Goal: Task Accomplishment & Management: Manage account settings

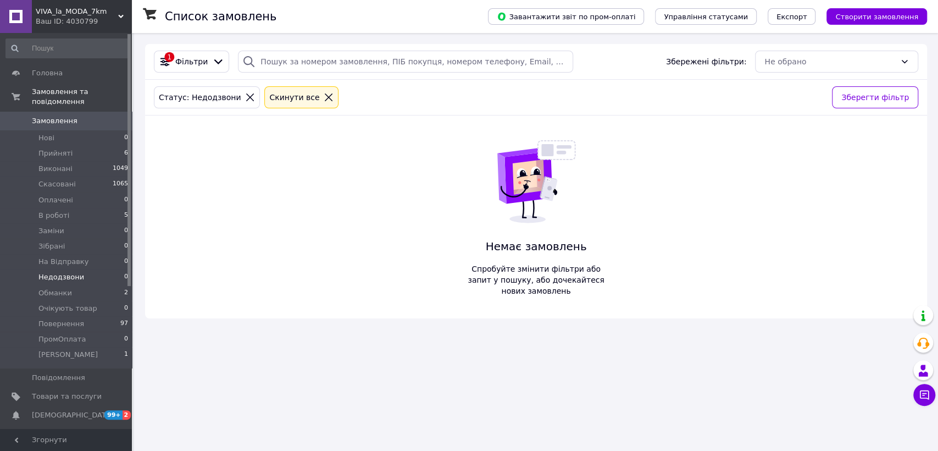
click at [291, 90] on div "Cкинути все" at bounding box center [301, 97] width 74 height 22
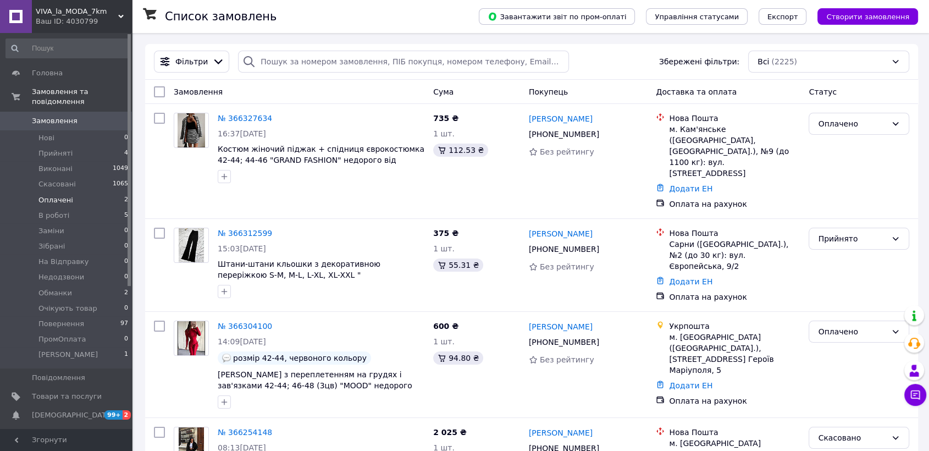
click at [103, 192] on li "Оплачені 2" at bounding box center [67, 199] width 135 height 15
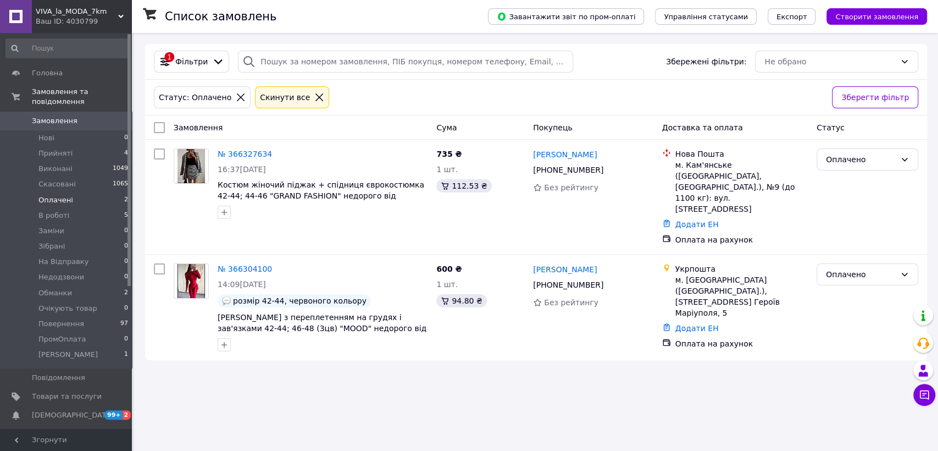
click at [314, 96] on icon at bounding box center [319, 97] width 10 height 10
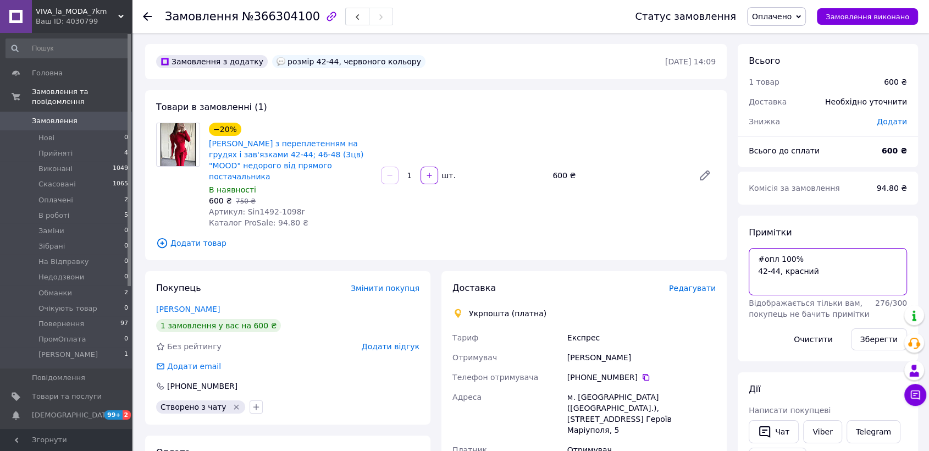
drag, startPoint x: 822, startPoint y: 284, endPoint x: 745, endPoint y: 263, distance: 80.2
click at [745, 263] on div "Примітки #опл 100% 42-44, красний Відображається тільки вам, покупець не бачить…" at bounding box center [827, 288] width 180 height 146
drag, startPoint x: 580, startPoint y: 365, endPoint x: 629, endPoint y: 366, distance: 48.9
click at [629, 371] on div "[PHONE_NUMBER]" at bounding box center [641, 376] width 148 height 11
copy div "0 98 114 94 95"
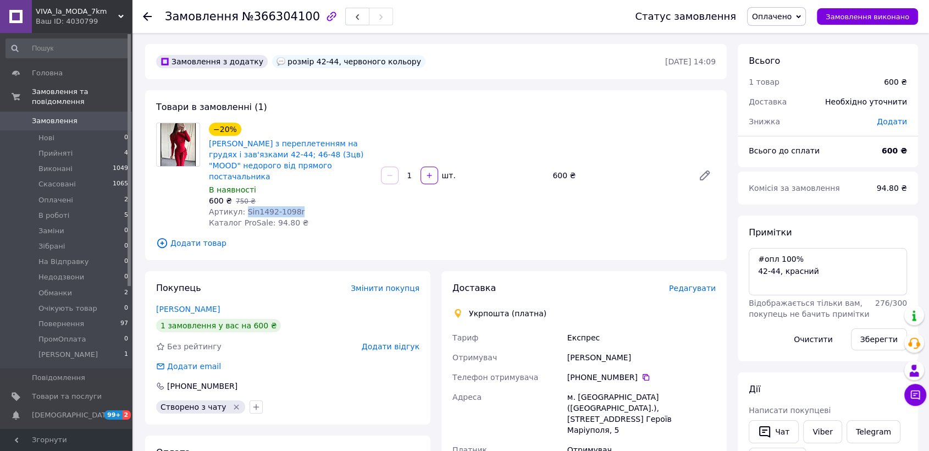
drag, startPoint x: 241, startPoint y: 198, endPoint x: 306, endPoint y: 202, distance: 64.4
click at [306, 206] on div "Артикул: Sin1492-1098r" at bounding box center [290, 211] width 163 height 11
copy span "Sin1492-1098r"
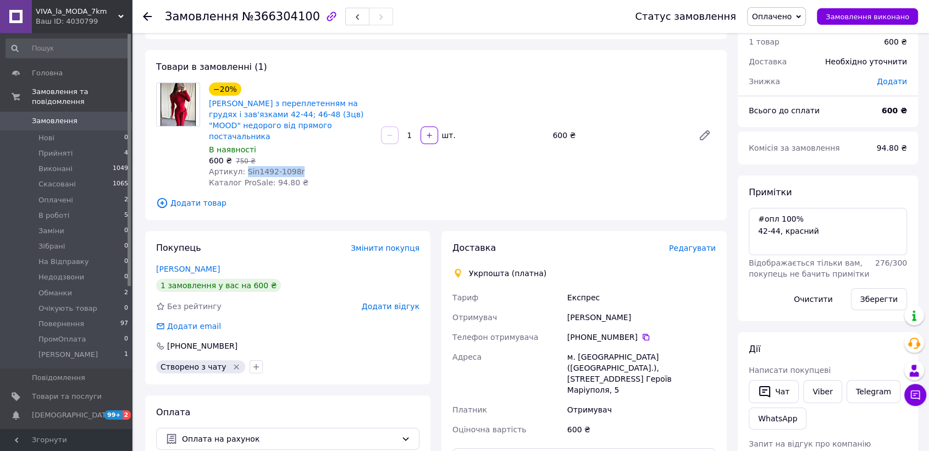
scroll to position [61, 0]
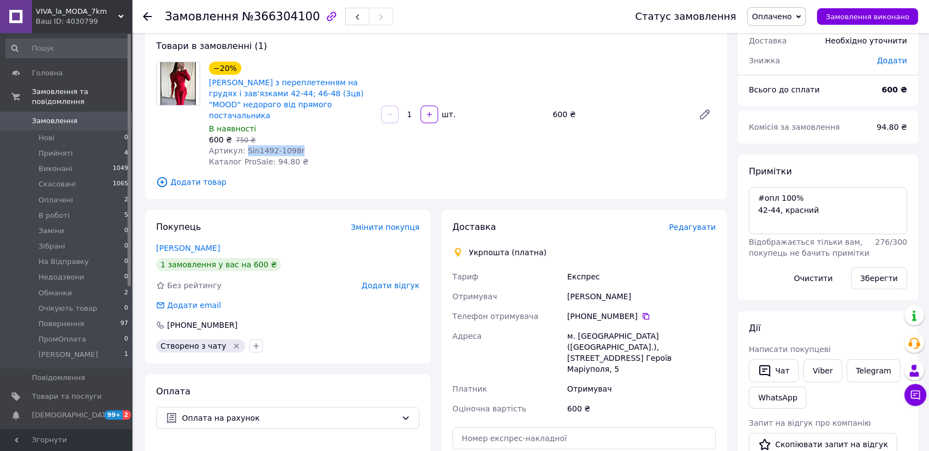
drag, startPoint x: 560, startPoint y: 292, endPoint x: 646, endPoint y: 286, distance: 85.4
click at [646, 286] on div "Тариф Експрес Отримувач Діана Мацеплюк Телефон отримувача +380 98 114 94 95   А…" at bounding box center [584, 343] width 268 height 152
copy div "Отримувач Діана Мацеплюк"
click at [641, 312] on icon at bounding box center [645, 316] width 9 height 9
click at [803, 18] on span "Оплачено" at bounding box center [776, 16] width 59 height 19
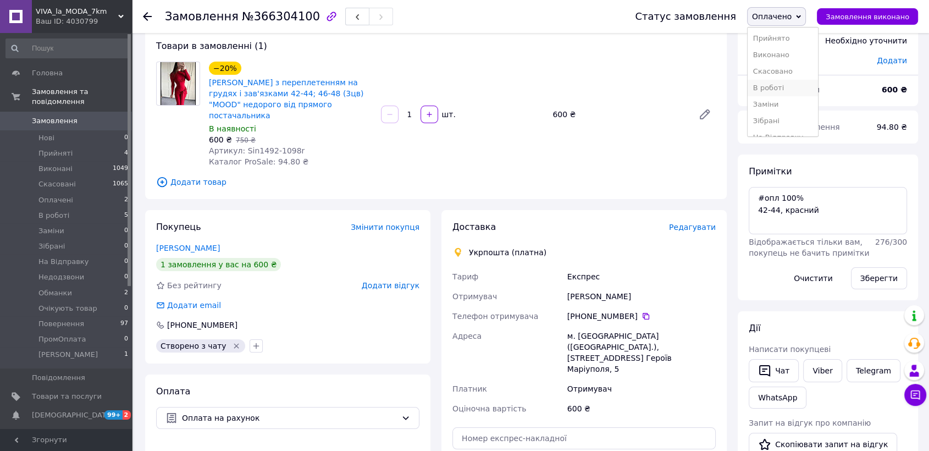
click at [790, 85] on li "В роботі" at bounding box center [782, 88] width 70 height 16
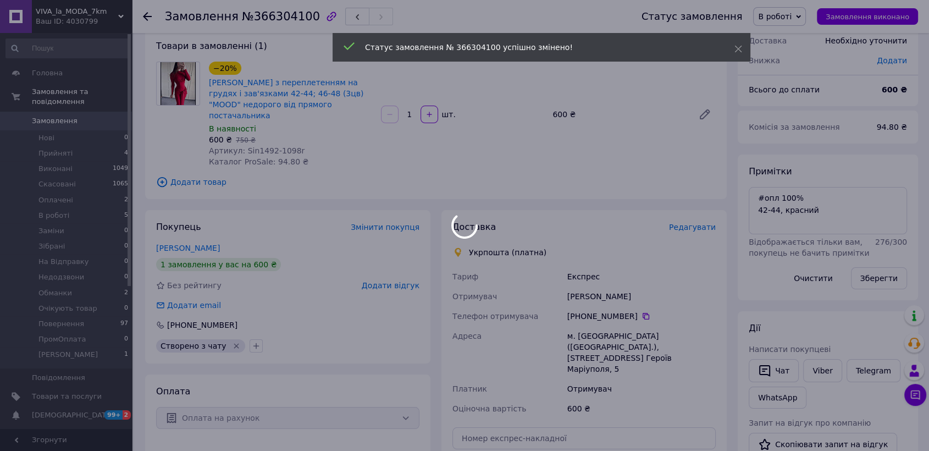
click at [593, 326] on div at bounding box center [464, 225] width 929 height 451
click at [593, 326] on body "VIVA_la_MODA_7km Ваш ID: 4030799 Сайт VIVA_la_MODA_7km Кабінет покупця Перевіри…" at bounding box center [464, 339] width 929 height 800
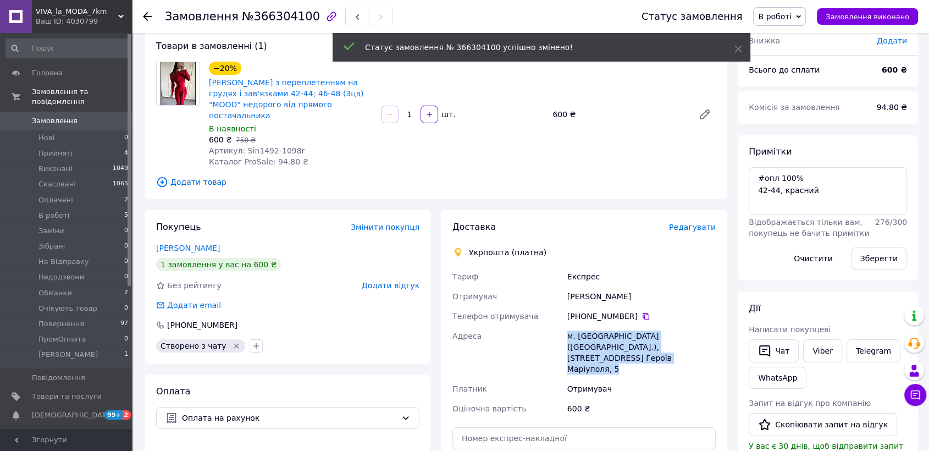
click at [593, 326] on div "м. [GEOGRAPHIC_DATA] ([GEOGRAPHIC_DATA].), [STREET_ADDRESS] Героїв Маріуполя, 5" at bounding box center [641, 352] width 153 height 53
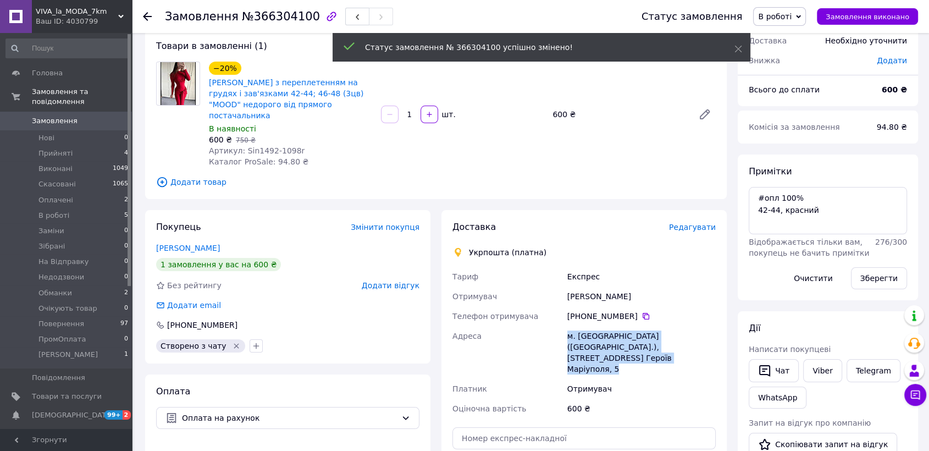
click at [593, 326] on div "м. [GEOGRAPHIC_DATA] ([GEOGRAPHIC_DATA].), [STREET_ADDRESS] Героїв Маріуполя, 5" at bounding box center [641, 352] width 153 height 53
click at [621, 326] on div "м. [GEOGRAPHIC_DATA] ([GEOGRAPHIC_DATA].), [STREET_ADDRESS] Героїв Маріуполя, 5" at bounding box center [641, 352] width 153 height 53
click at [628, 326] on div "м. [GEOGRAPHIC_DATA] ([GEOGRAPHIC_DATA].), [STREET_ADDRESS] Героїв Маріуполя, 5" at bounding box center [641, 352] width 153 height 53
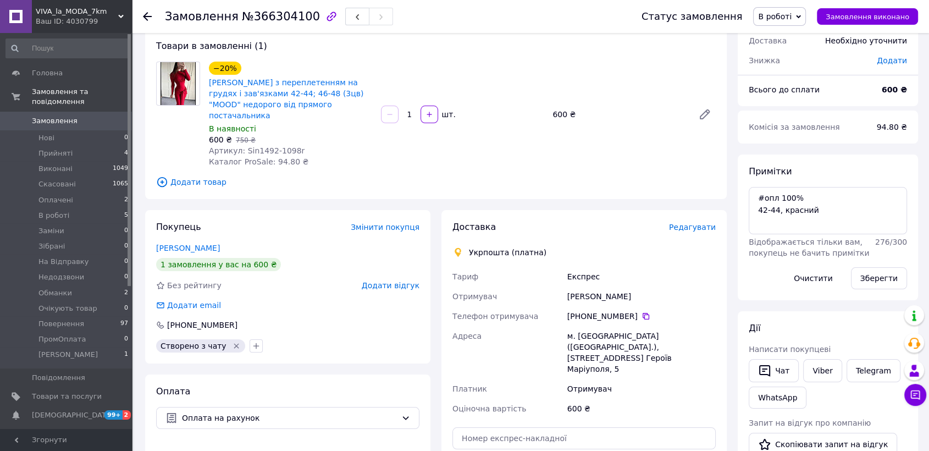
click at [615, 326] on div "м. [GEOGRAPHIC_DATA] ([GEOGRAPHIC_DATA].), [STREET_ADDRESS] Героїв Маріуполя, 5" at bounding box center [641, 352] width 153 height 53
copy div "Хмельницький"
click at [575, 336] on div "м. [GEOGRAPHIC_DATA] ([GEOGRAPHIC_DATA].), [STREET_ADDRESS] Героїв Маріуполя, 5" at bounding box center [641, 352] width 153 height 53
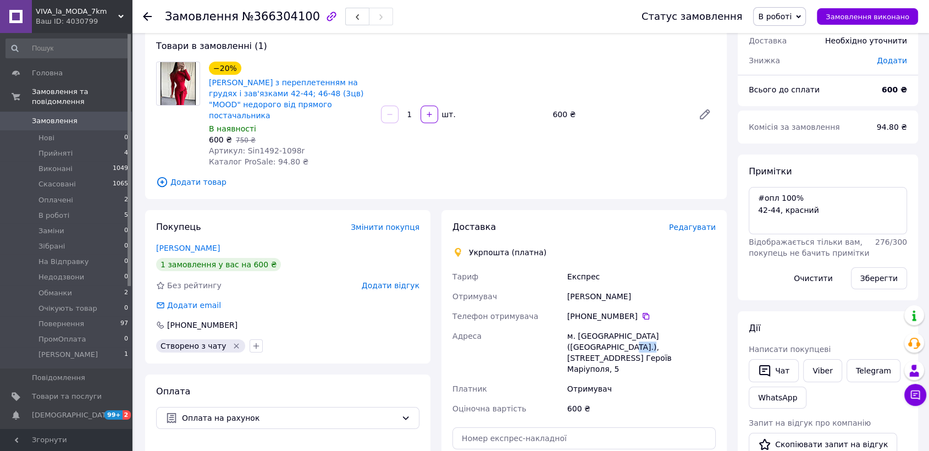
copy div "29005"
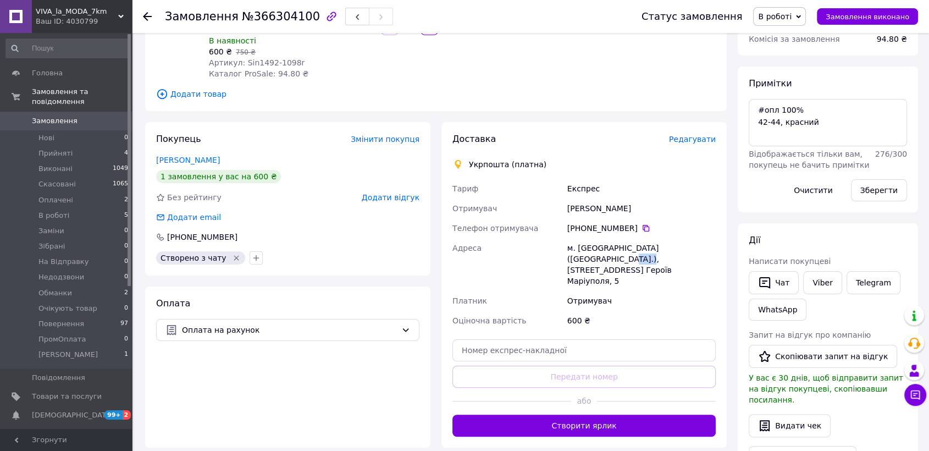
scroll to position [148, 0]
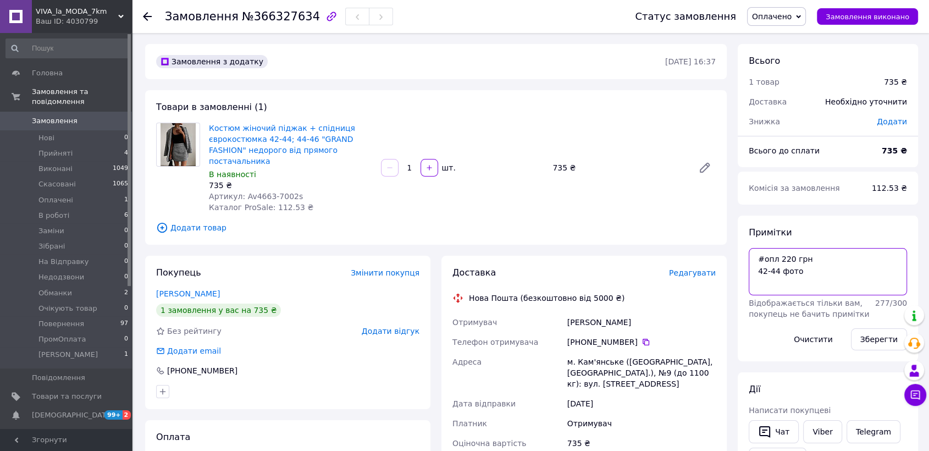
drag, startPoint x: 811, startPoint y: 280, endPoint x: 751, endPoint y: 260, distance: 62.9
click at [751, 260] on textarea "#опл 220 грн 42-44 фото" at bounding box center [827, 271] width 158 height 47
drag, startPoint x: 239, startPoint y: 193, endPoint x: 297, endPoint y: 191, distance: 57.7
click at [297, 191] on div "Артикул: Av4663-7002s" at bounding box center [290, 196] width 163 height 11
drag, startPoint x: 557, startPoint y: 319, endPoint x: 646, endPoint y: 318, distance: 89.0
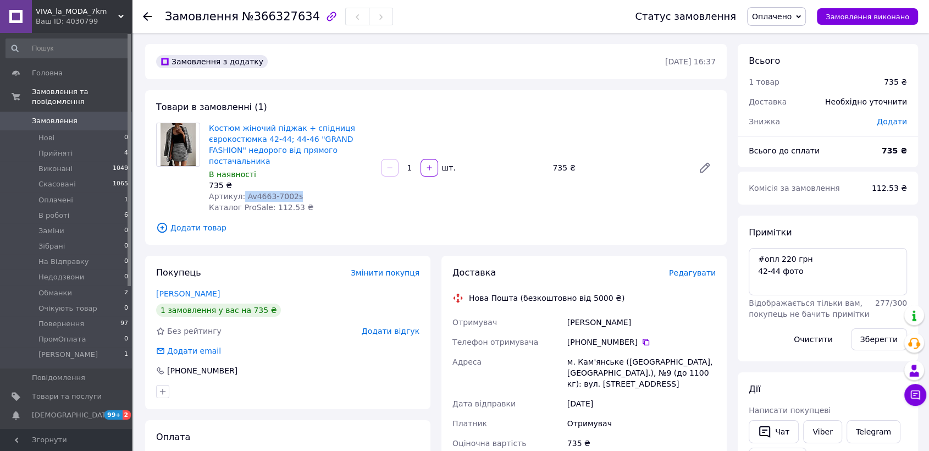
click at [646, 318] on div "Отримувач Непийвода Діана Телефон отримувача +380 97 018 14 69   Адреса м. Кам'…" at bounding box center [584, 382] width 268 height 141
copy div "Отримувач Непийвода Діана"
click at [635, 346] on div "[PHONE_NUMBER]" at bounding box center [641, 341] width 148 height 11
click at [641, 343] on icon at bounding box center [645, 341] width 9 height 9
click at [596, 357] on div "м. Кам'янське ([GEOGRAPHIC_DATA], [GEOGRAPHIC_DATA].), №9 (до 1100 кг): вул. [S…" at bounding box center [641, 373] width 153 height 42
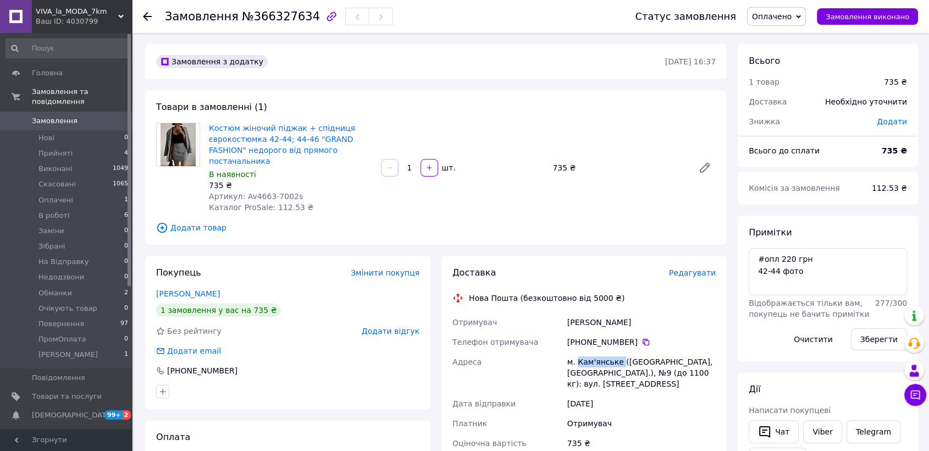
click at [596, 357] on div "м. Кам'янське ([GEOGRAPHIC_DATA], [GEOGRAPHIC_DATA].), №9 (до 1100 кг): вул. [S…" at bounding box center [641, 373] width 153 height 42
copy div "Кам'янське"
click at [774, 23] on span "Оплачено" at bounding box center [776, 16] width 59 height 19
click at [769, 89] on li "В роботі" at bounding box center [782, 88] width 70 height 16
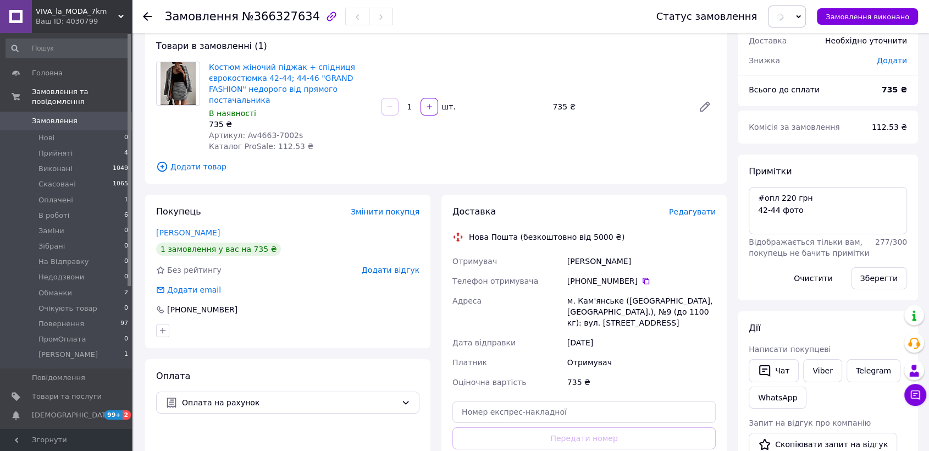
scroll to position [122, 0]
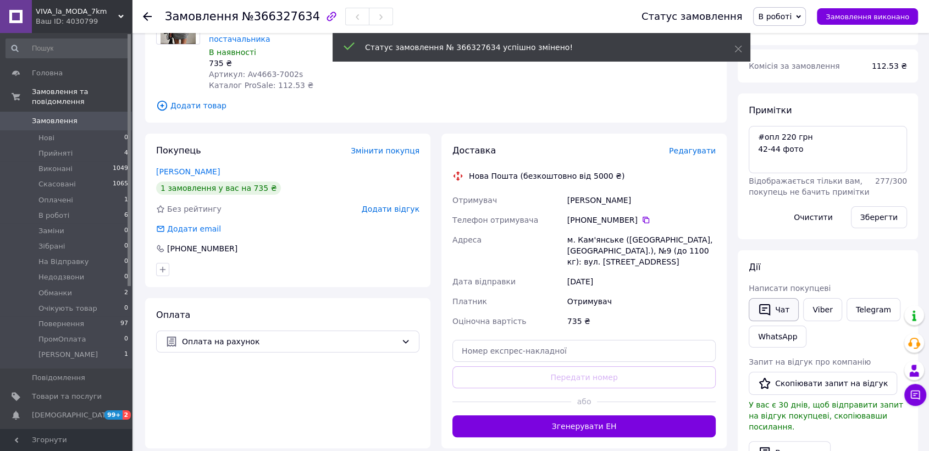
click at [763, 310] on icon "button" at bounding box center [764, 309] width 13 height 13
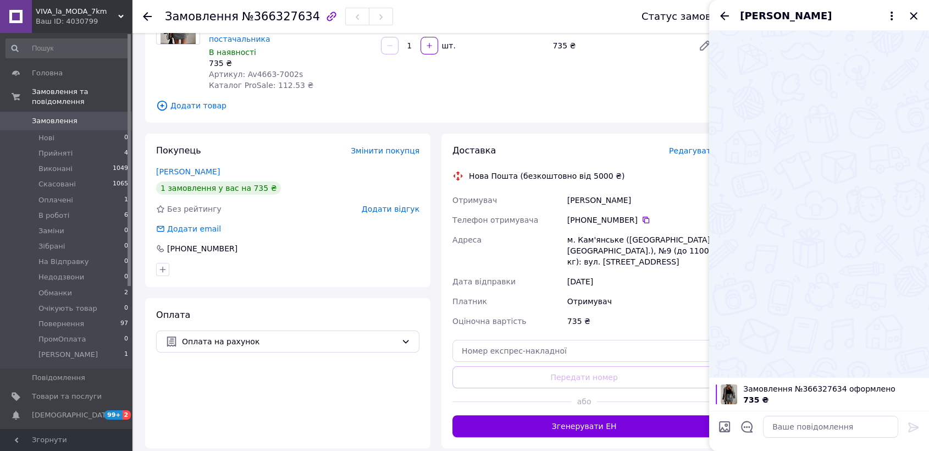
drag, startPoint x: 908, startPoint y: 14, endPoint x: 901, endPoint y: 15, distance: 7.3
click at [908, 13] on icon "Закрити" at bounding box center [913, 15] width 13 height 13
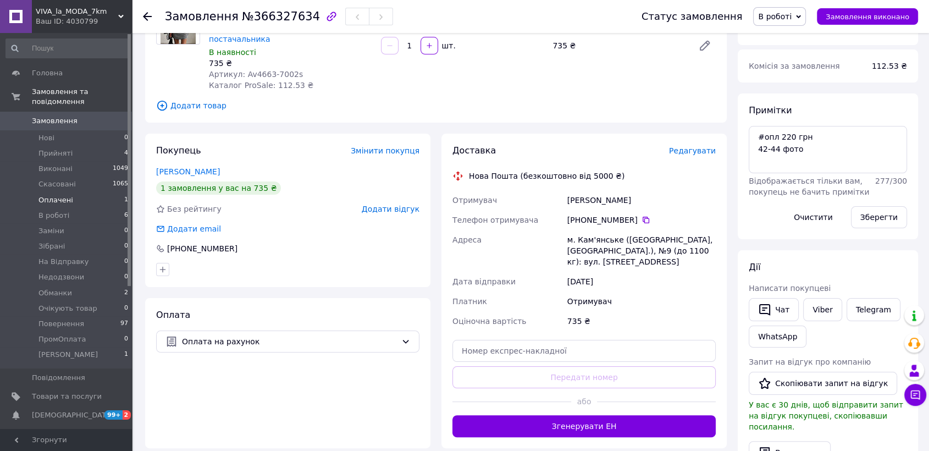
click at [92, 192] on li "Оплачені 1" at bounding box center [67, 199] width 135 height 15
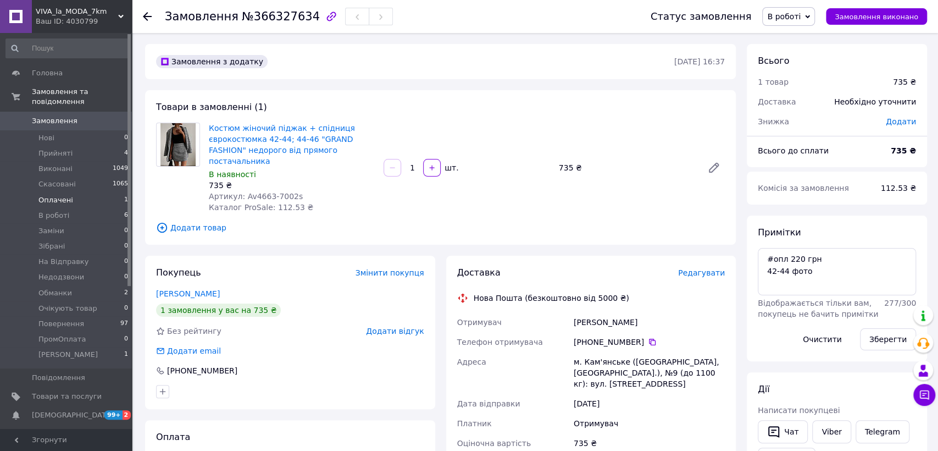
click at [92, 192] on li "Оплачені 1" at bounding box center [67, 199] width 135 height 15
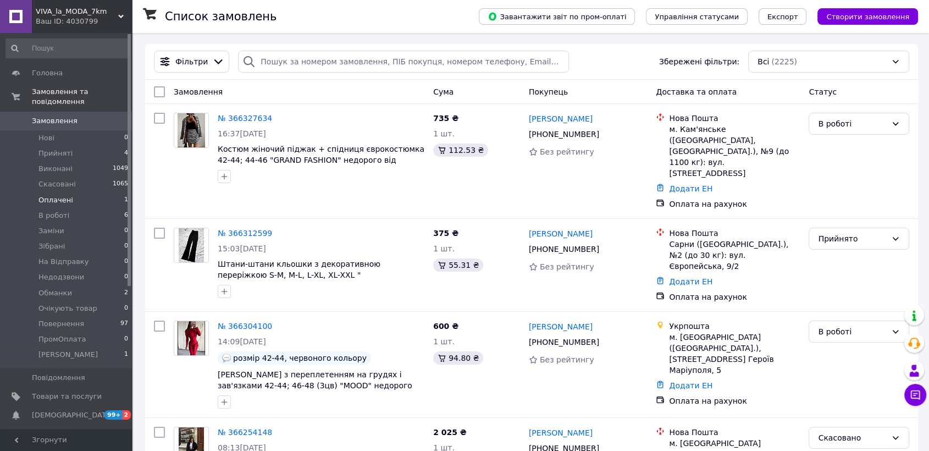
click at [75, 192] on li "Оплачені 1" at bounding box center [67, 199] width 135 height 15
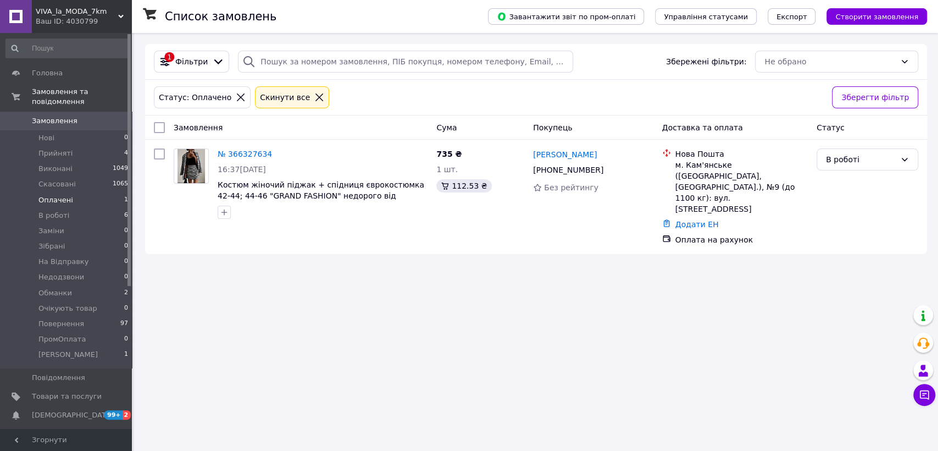
click at [86, 116] on span "Замовлення" at bounding box center [67, 121] width 70 height 10
